Goal: Book appointment/travel/reservation

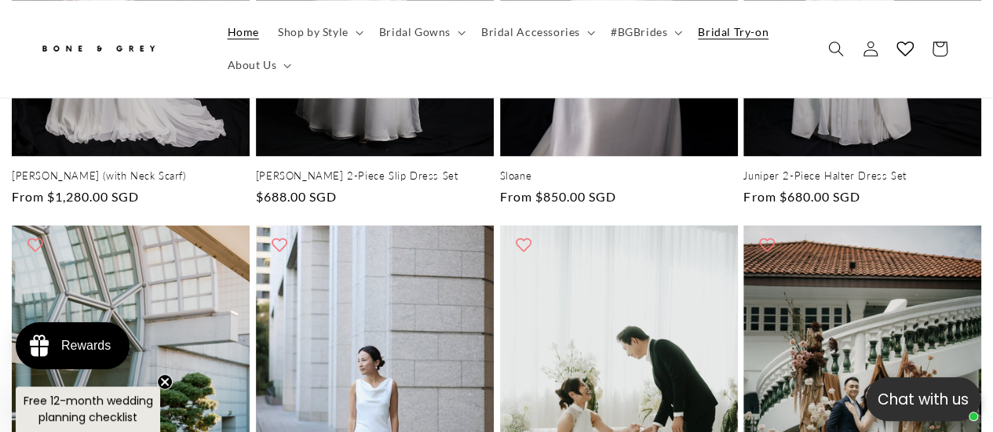
scroll to position [0, 326]
click at [731, 30] on span "Bridal Try-on" at bounding box center [733, 32] width 71 height 14
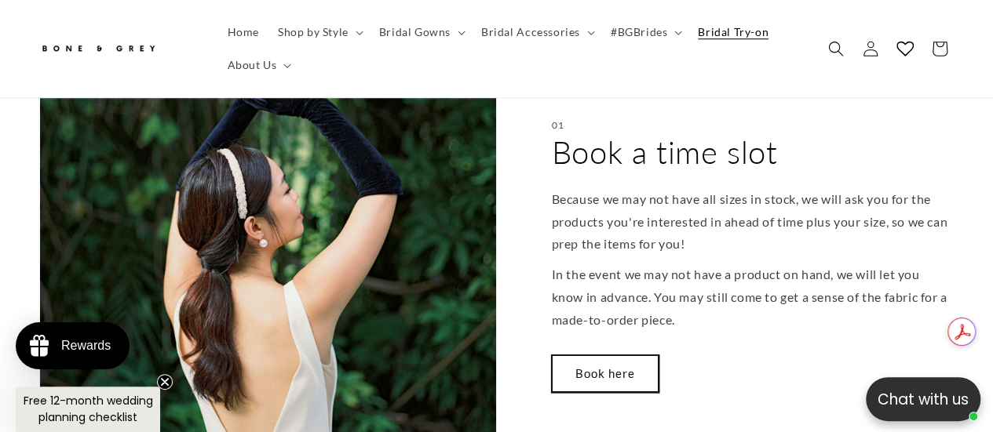
scroll to position [0, 326]
click at [616, 359] on link "Book here" at bounding box center [605, 374] width 107 height 37
